Goal: Check status

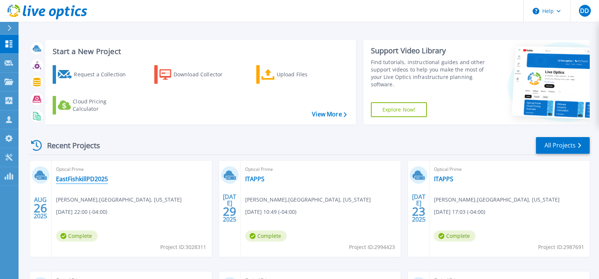
click at [86, 180] on link "EastFishkillPD2025" at bounding box center [82, 179] width 52 height 7
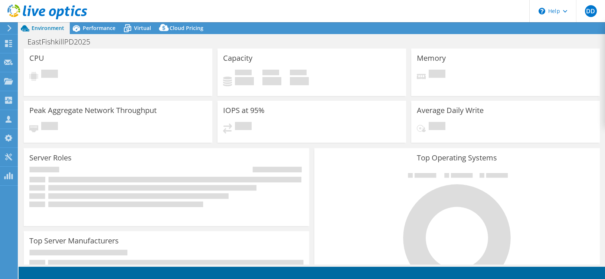
drag, startPoint x: 113, startPoint y: 61, endPoint x: 61, endPoint y: 35, distance: 57.6
click at [112, 61] on div "CPU Pending" at bounding box center [118, 73] width 189 height 48
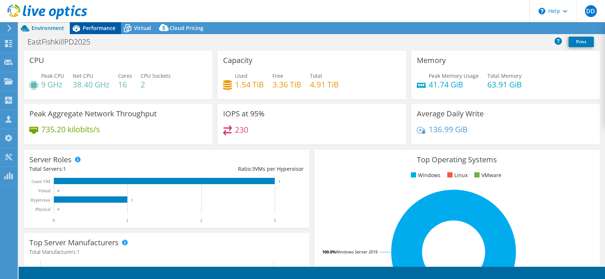
select select "USD"
